Goal: Transaction & Acquisition: Purchase product/service

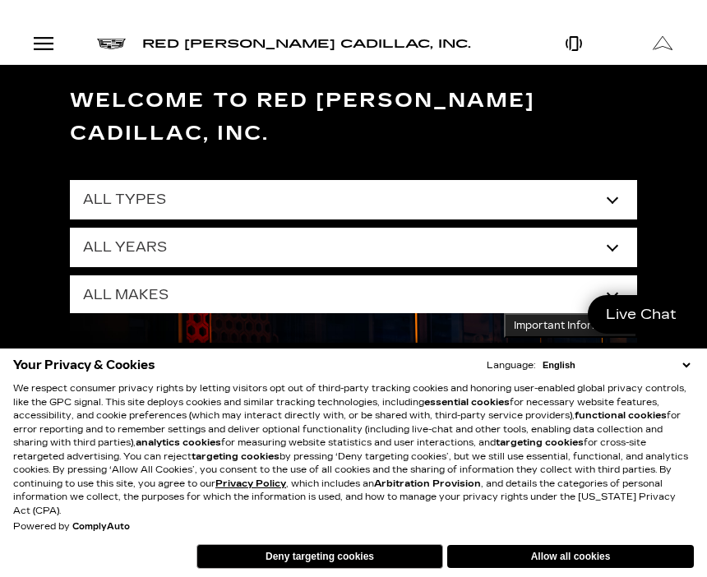
click at [367, 555] on button "Deny targeting cookies" at bounding box center [320, 556] width 247 height 25
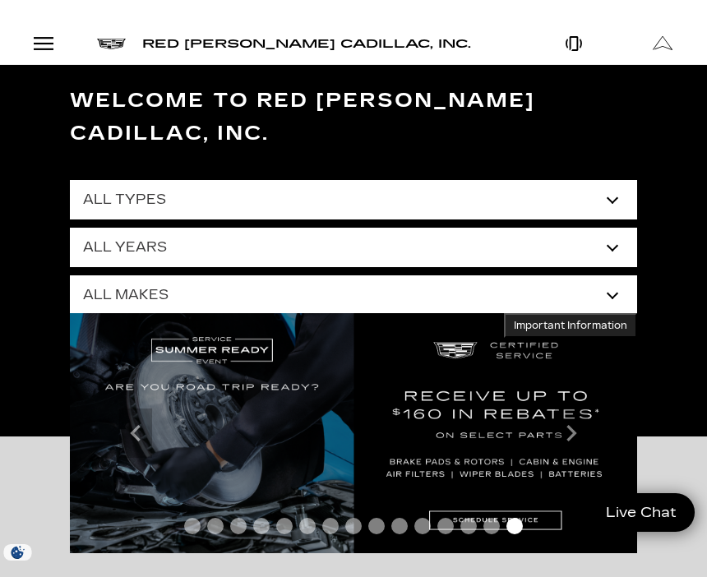
click at [49, 49] on div "Open Menu Modal" at bounding box center [44, 44] width 28 height 20
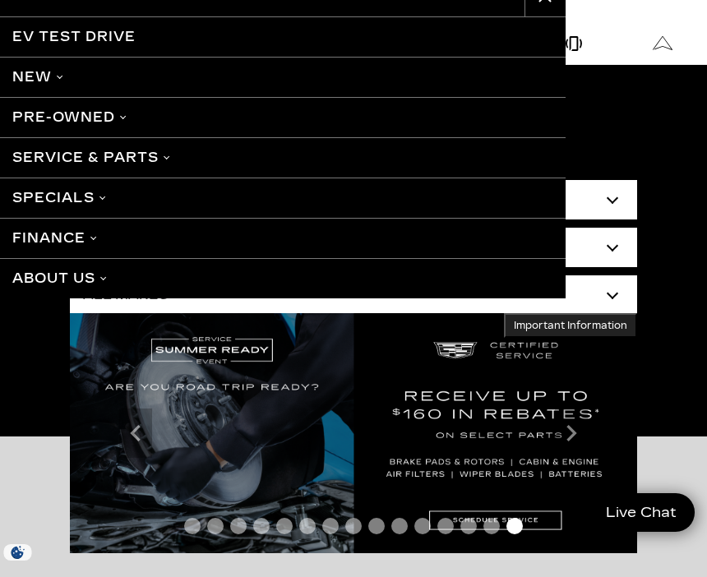
click at [119, 118] on link "Pre-Owned" at bounding box center [283, 117] width 566 height 40
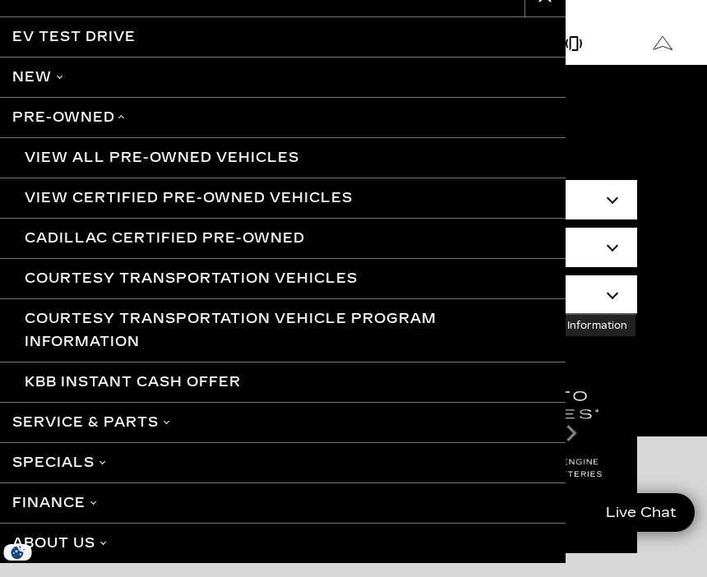
click at [271, 162] on link "View All Pre-Owned Vehicles" at bounding box center [283, 157] width 566 height 40
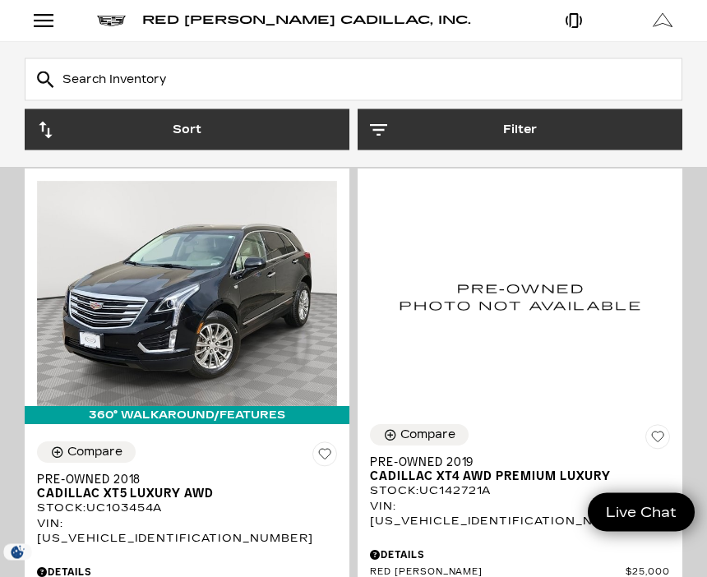
scroll to position [246, 0]
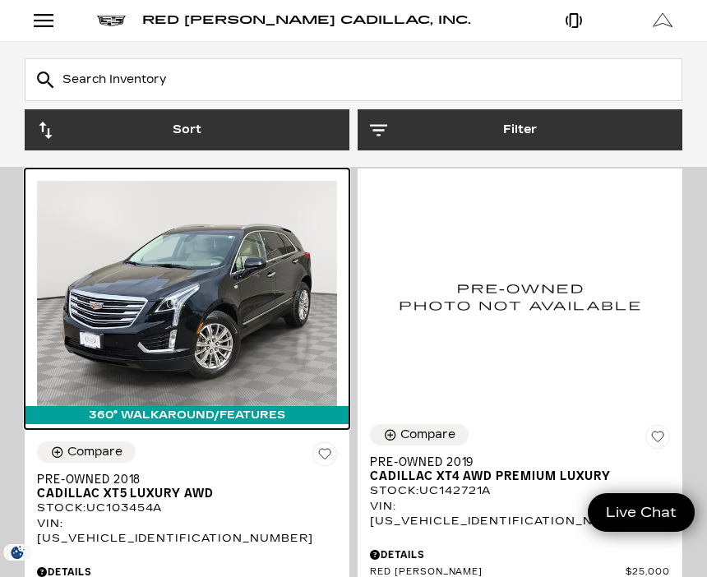
click at [240, 308] on img at bounding box center [187, 293] width 300 height 225
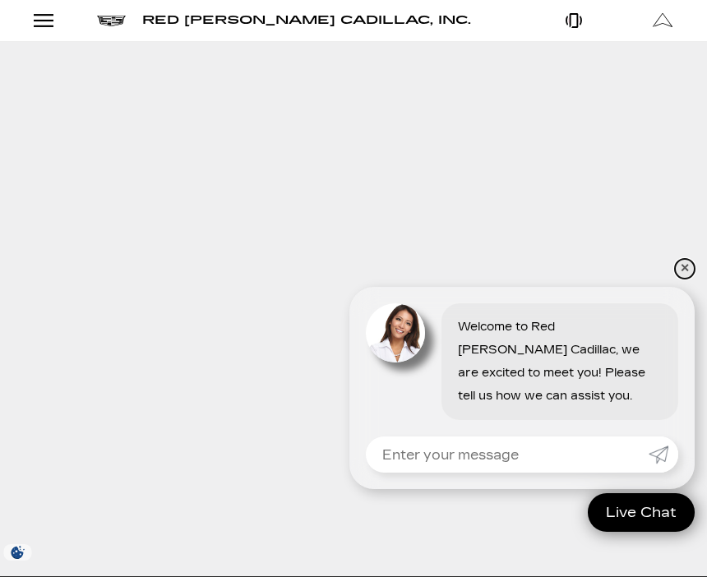
click at [694, 270] on link "✕" at bounding box center [685, 269] width 20 height 20
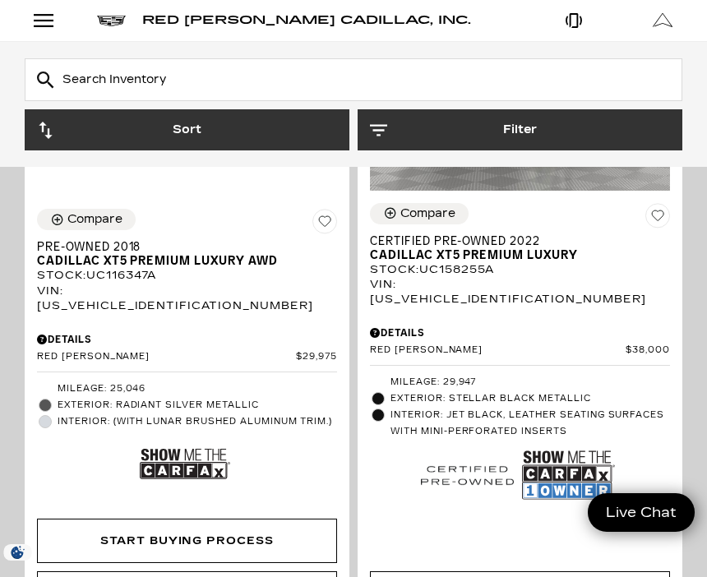
scroll to position [2607, 0]
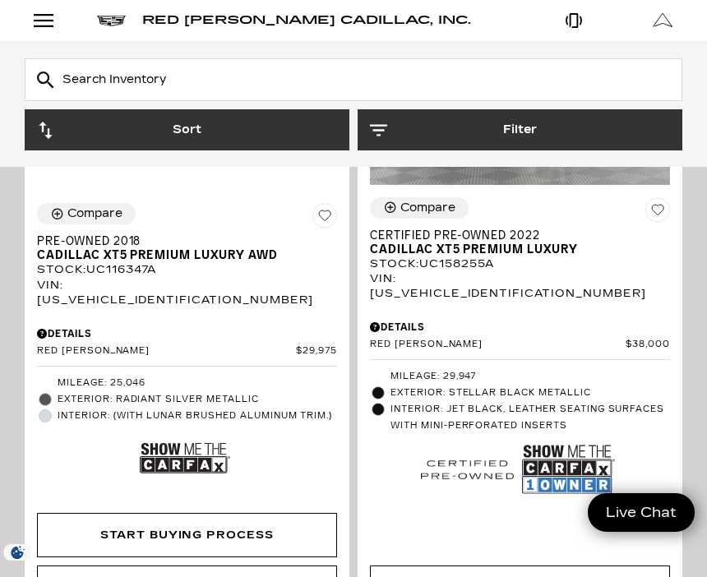
click at [194, 428] on img at bounding box center [185, 458] width 90 height 60
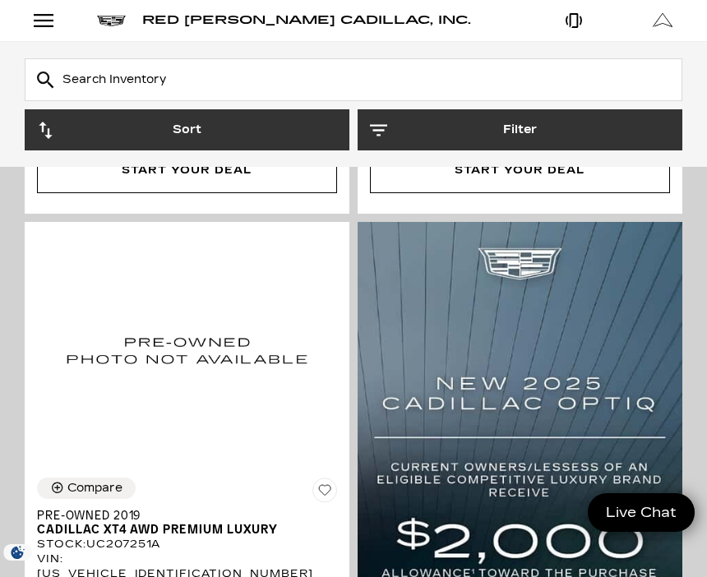
scroll to position [900, 0]
